Goal: Information Seeking & Learning: Find specific fact

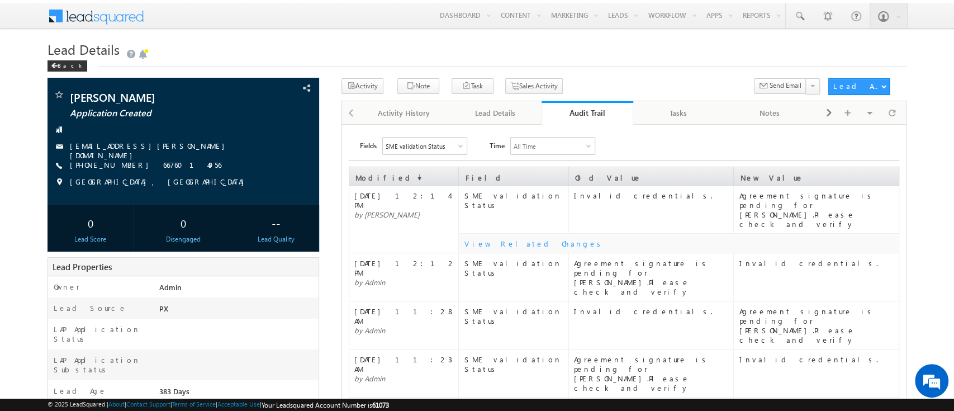
drag, startPoint x: 0, startPoint y: 0, endPoint x: 581, endPoint y: 110, distance: 591.2
click at [581, 110] on div "Audit Trail" at bounding box center [587, 112] width 75 height 11
click at [519, 122] on link "Lead Details" at bounding box center [496, 112] width 92 height 23
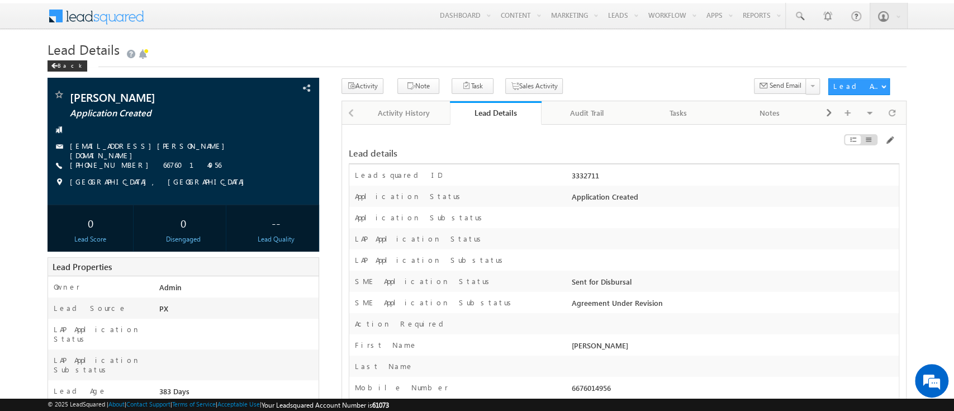
click at [708, 249] on div at bounding box center [734, 242] width 330 height 16
click at [578, 177] on div "3332711" at bounding box center [734, 178] width 330 height 16
copy div "3332711"
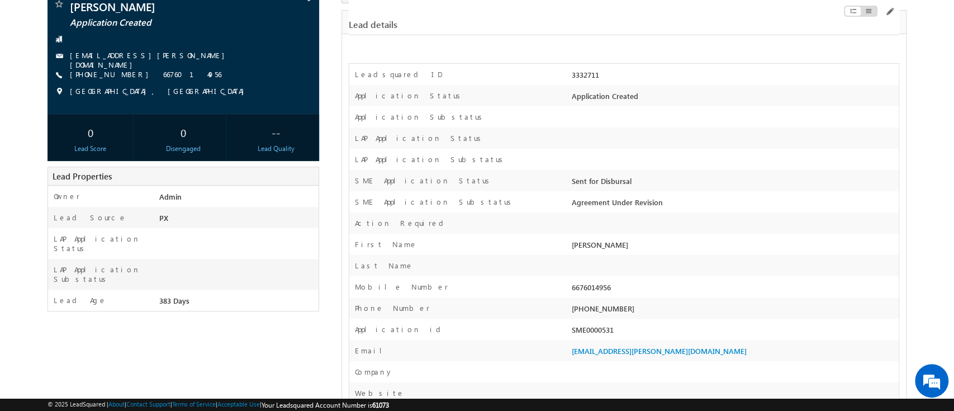
scroll to position [89, 0]
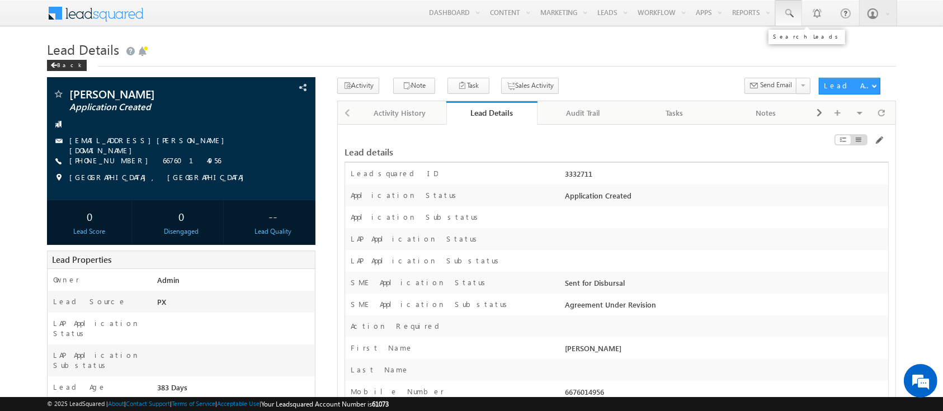
click at [792, 14] on span at bounding box center [788, 13] width 11 height 11
click at [802, 40] on div "Search Leads" at bounding box center [806, 37] width 77 height 15
click at [802, 40] on input "text" at bounding box center [856, 43] width 152 height 13
paste input "SME0001523"
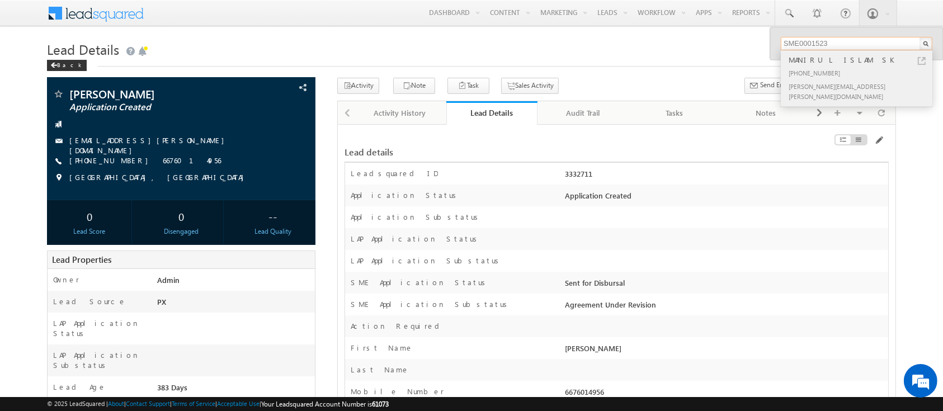
type input "SME0001523"
click at [839, 60] on div "MANIRUL ISLAM SK" at bounding box center [861, 60] width 150 height 12
click at [816, 61] on div "MANIRUL ISLAM SK" at bounding box center [861, 60] width 150 height 12
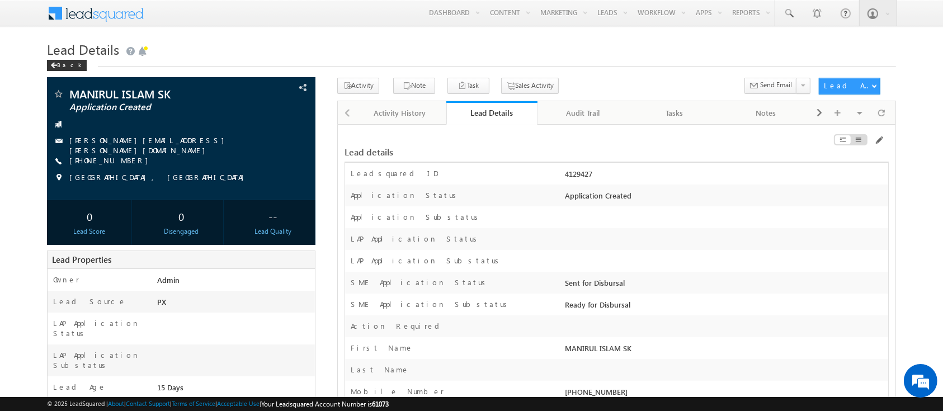
click at [583, 173] on div "4129427" at bounding box center [724, 176] width 325 height 16
copy div "4129427"
